Goal: Information Seeking & Learning: Learn about a topic

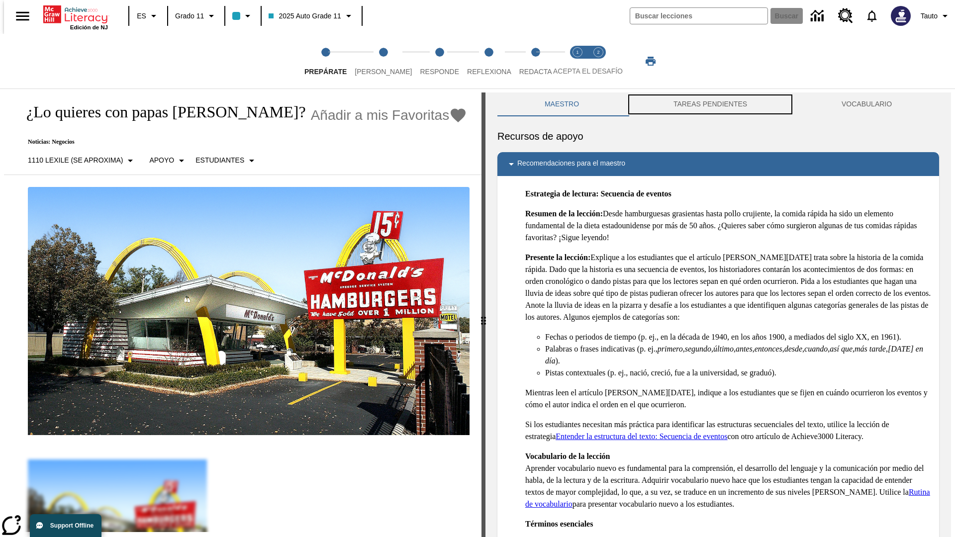
click at [710, 104] on button "TAREAS PENDIENTES" at bounding box center [710, 104] width 168 height 24
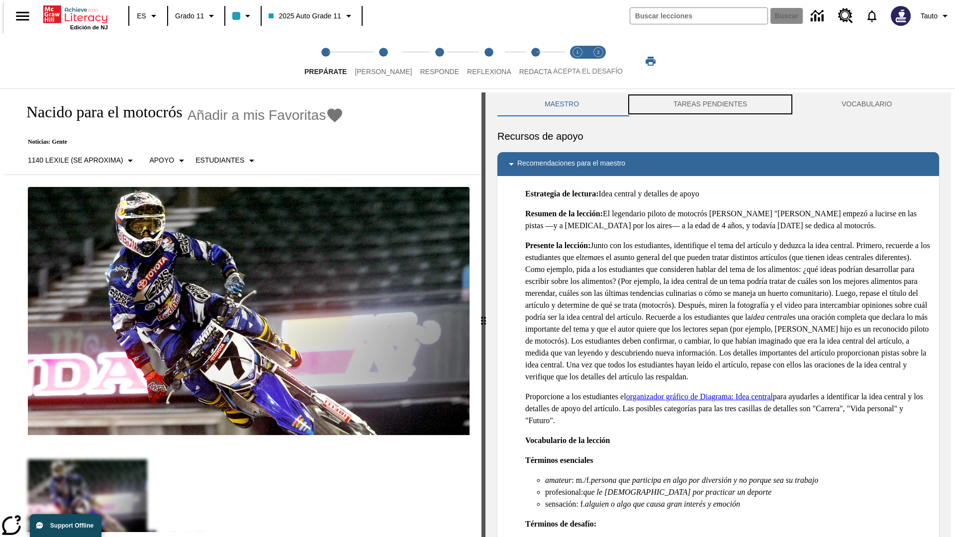
click at [710, 104] on button "TAREAS PENDIENTES" at bounding box center [710, 104] width 168 height 24
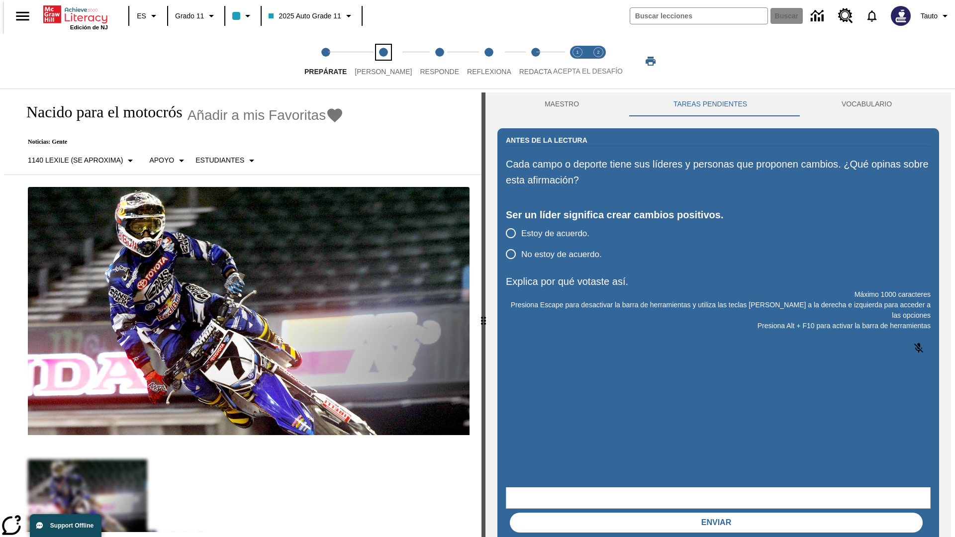
click at [375, 61] on span "[PERSON_NAME]" at bounding box center [382, 68] width 57 height 18
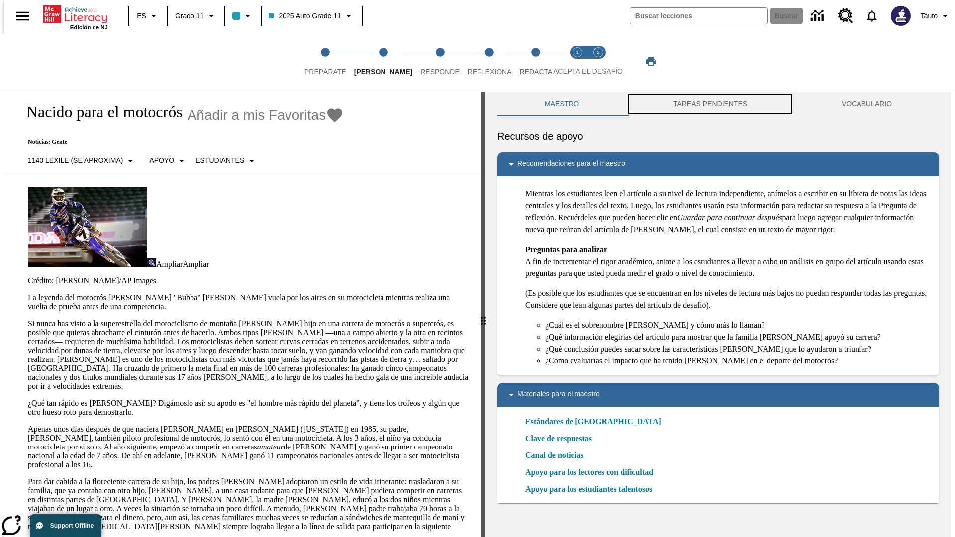
scroll to position [0, 0]
click at [710, 104] on button "TAREAS PENDIENTES" at bounding box center [710, 104] width 168 height 24
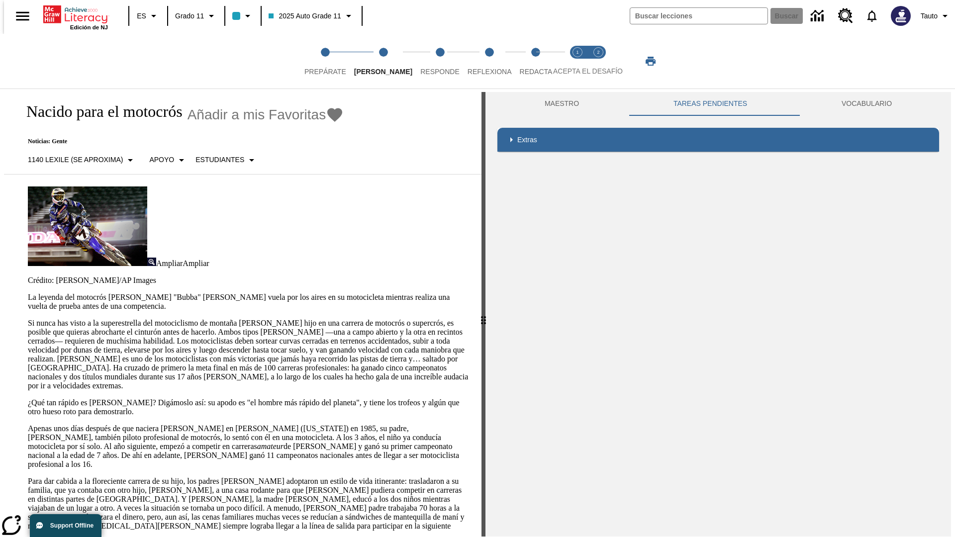
click at [28, 319] on p "Si nunca has visto a la superestrella del motociclismo de montaña [PERSON_NAME]…" at bounding box center [248, 355] width 441 height 72
